Goal: Task Accomplishment & Management: Manage account settings

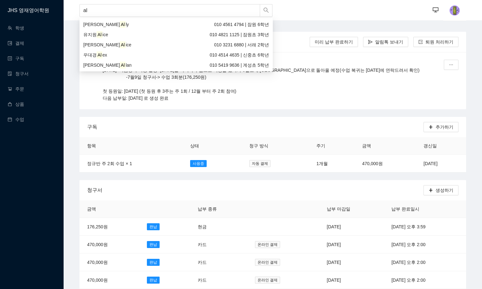
type input "a"
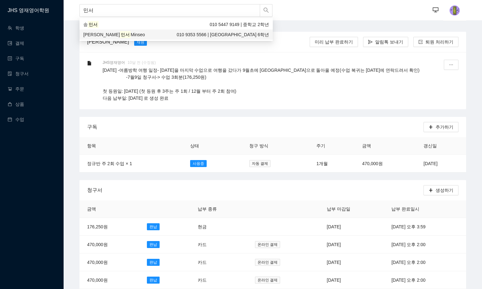
click at [131, 32] on span "Minseo" at bounding box center [138, 34] width 14 height 5
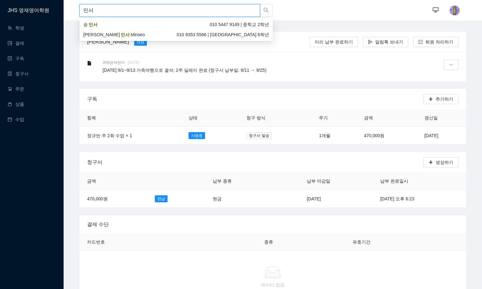
drag, startPoint x: 136, startPoint y: 11, endPoint x: 20, endPoint y: 11, distance: 116.1
click at [20, 11] on section "JHS 영재영어학원 학생 결제 구독 청구서 주문 상품 수업 민서 ··· ··· 김민서 Minseo 재원 미리 납부 완료하기 알림톡 보내기 퇴원…" at bounding box center [241, 280] width 482 height 561
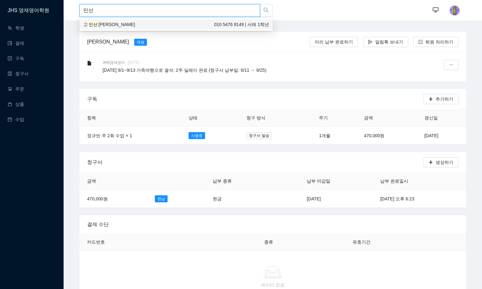
click at [177, 27] on div "고 민선 [PERSON_NAME] 010 5476 8149 | 서래 1학년" at bounding box center [176, 24] width 186 height 7
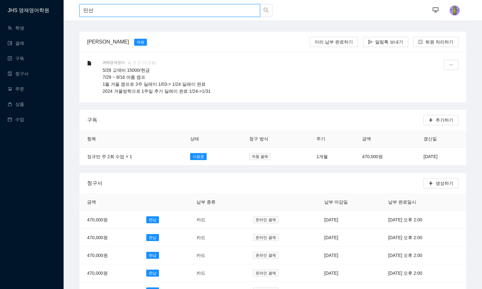
type input "민선"
click at [277, 159] on td "자동 결제" at bounding box center [275, 157] width 67 height 18
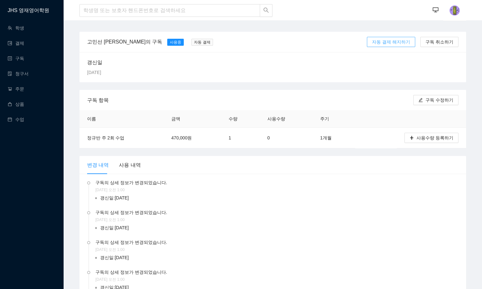
click at [394, 41] on span "자동 결제 해지하기" at bounding box center [391, 41] width 38 height 7
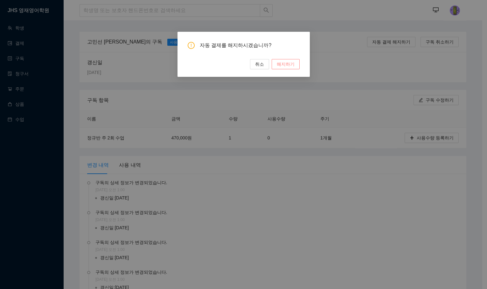
click at [282, 65] on span "해지하기" at bounding box center [286, 64] width 18 height 7
